Goal: Task Accomplishment & Management: Use online tool/utility

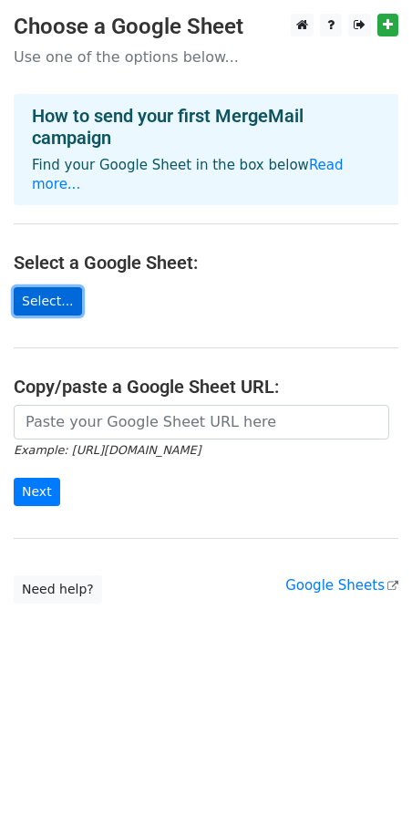
click at [56, 287] on link "Select..." at bounding box center [48, 301] width 68 height 28
click at [42, 287] on link "Select..." at bounding box center [48, 301] width 68 height 28
click at [38, 287] on link "Select..." at bounding box center [48, 301] width 68 height 28
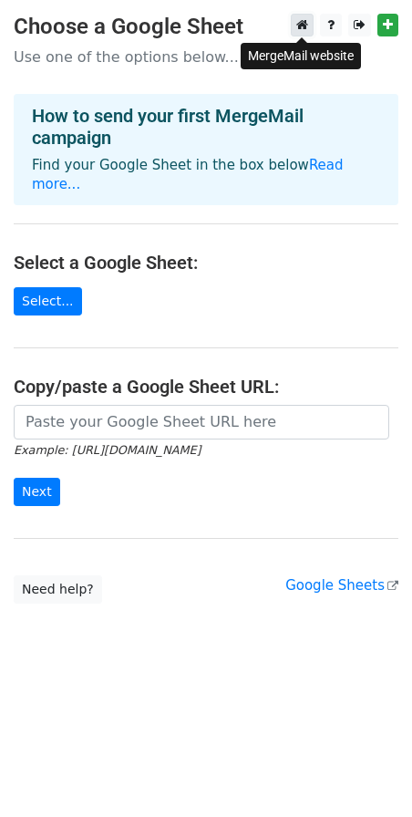
click at [300, 33] on link at bounding box center [302, 25] width 23 height 23
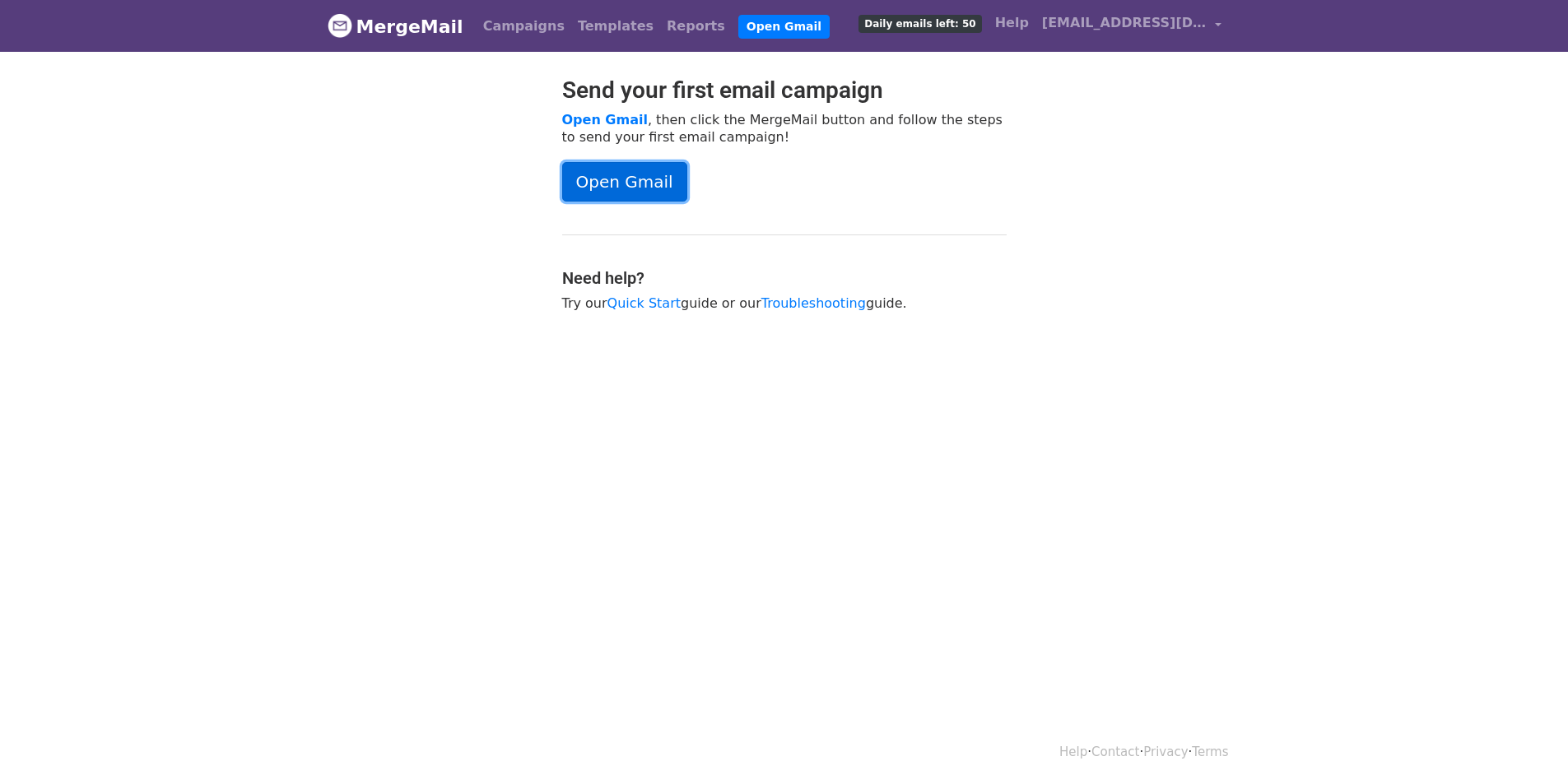
click at [648, 172] on link "Open Gmail" at bounding box center [625, 182] width 125 height 40
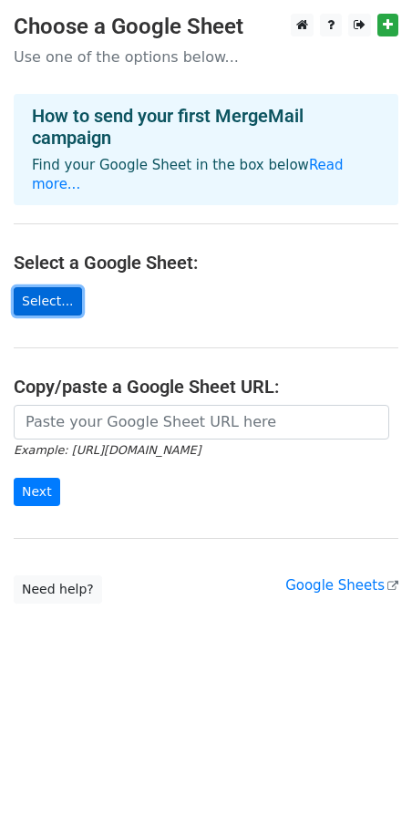
click at [55, 287] on link "Select..." at bounding box center [48, 301] width 68 height 28
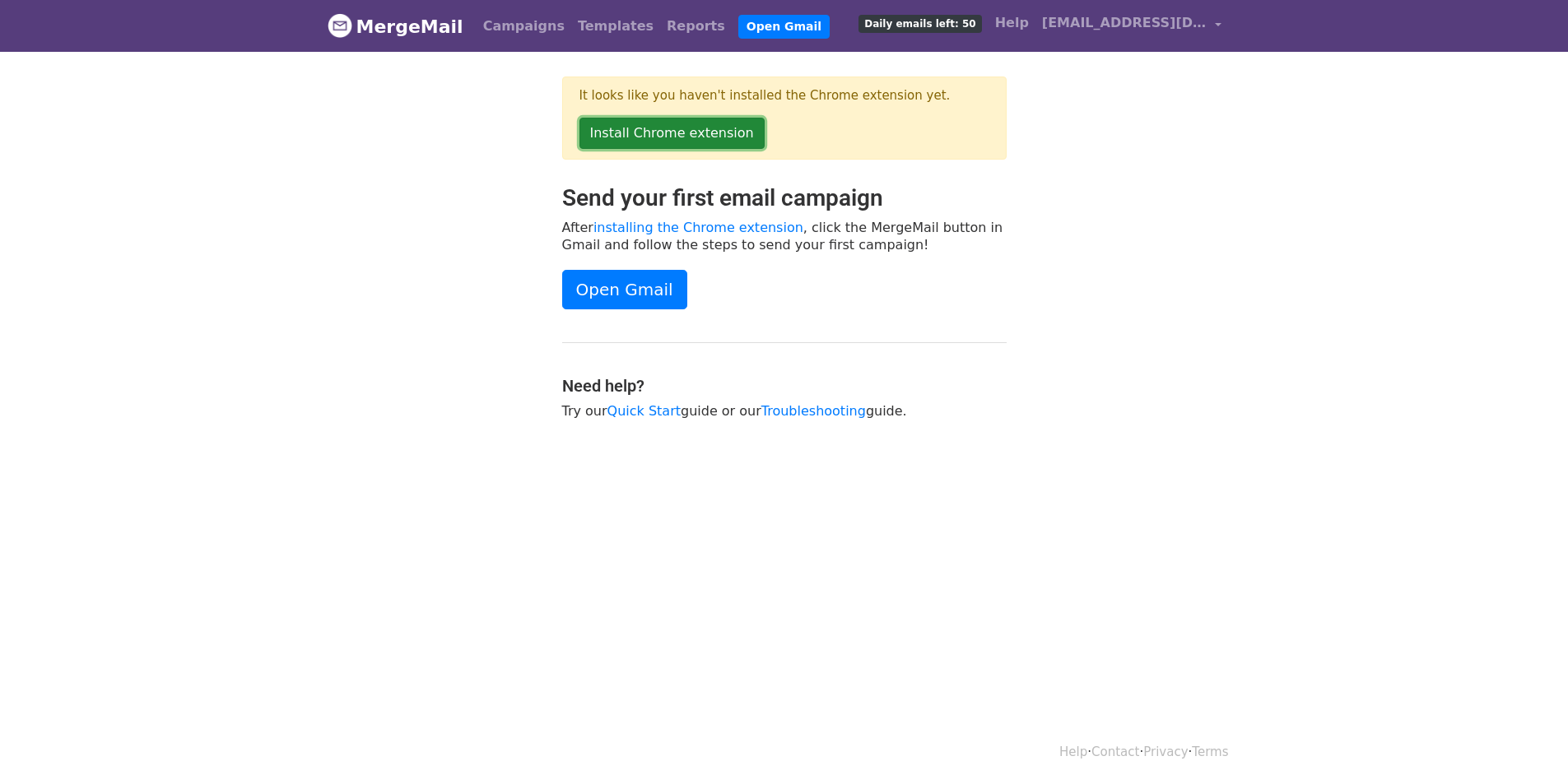
click at [688, 125] on link "Install Chrome extension" at bounding box center [672, 133] width 185 height 32
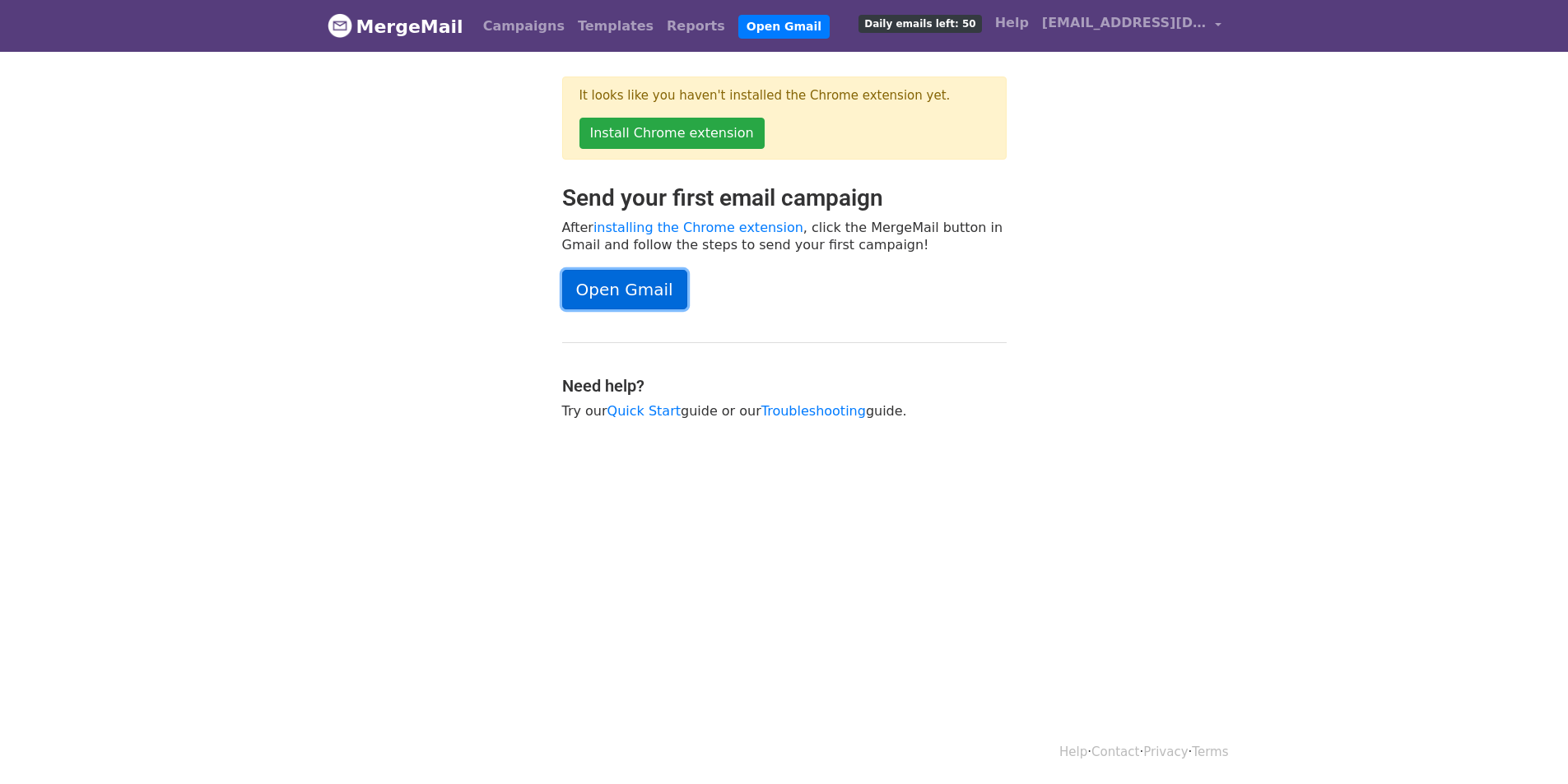
click at [651, 284] on link "Open Gmail" at bounding box center [625, 290] width 125 height 40
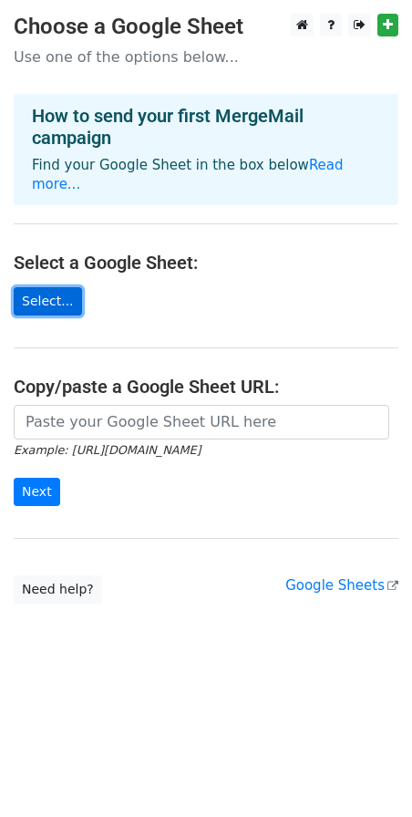
click at [58, 287] on link "Select..." at bounding box center [48, 301] width 68 height 28
click at [48, 287] on link "Select..." at bounding box center [48, 301] width 68 height 28
